Goal: Information Seeking & Learning: Find specific fact

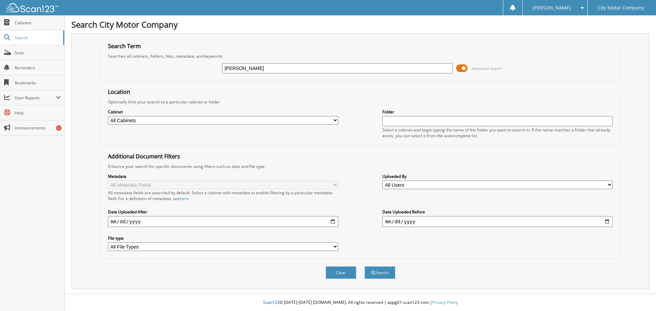
type input "kaitlyn martinez"
click at [365, 267] on button "Search" at bounding box center [380, 273] width 31 height 13
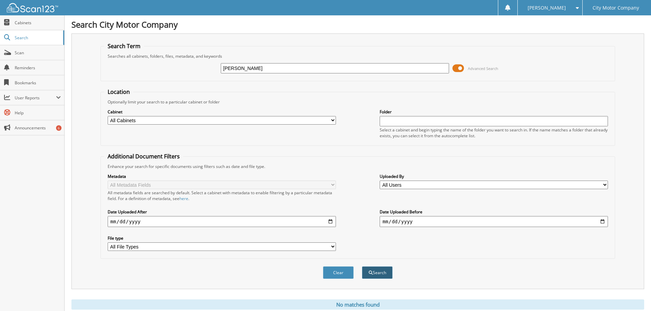
click at [375, 273] on button "Search" at bounding box center [377, 273] width 31 height 13
click at [234, 70] on input "kaitlyn martinez" at bounding box center [335, 68] width 228 height 10
type input "[PERSON_NAME]"
click at [391, 274] on button "Search" at bounding box center [377, 273] width 31 height 13
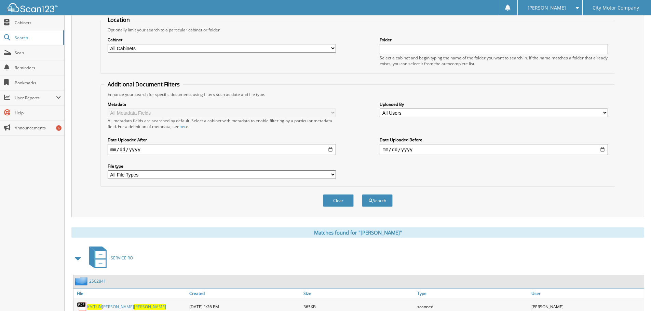
scroll to position [97, 0]
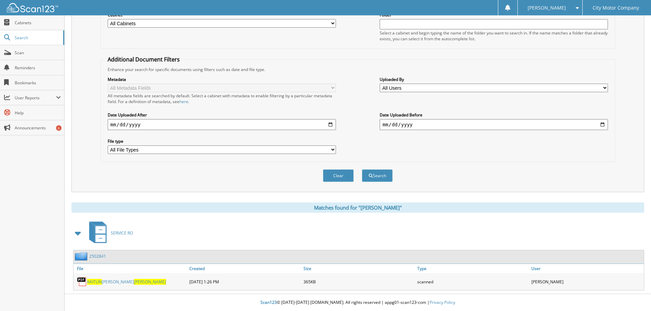
click at [134, 283] on span "[PERSON_NAME]" at bounding box center [150, 282] width 32 height 6
